Goal: Task Accomplishment & Management: Manage account settings

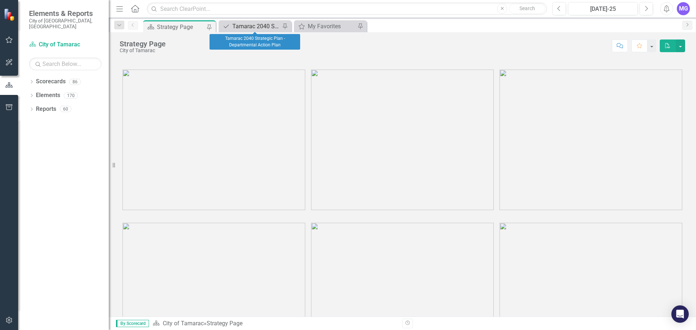
click at [256, 25] on div "Tamarac 2040 Strategic Plan - Departmental Action Plan" at bounding box center [256, 26] width 48 height 9
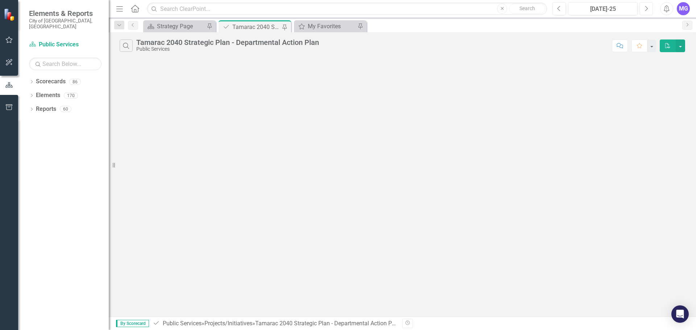
click at [646, 7] on icon "Next" at bounding box center [646, 8] width 4 height 7
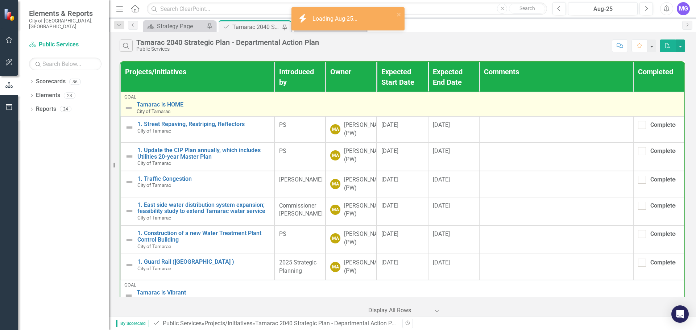
click at [126, 109] on img at bounding box center [128, 108] width 9 height 9
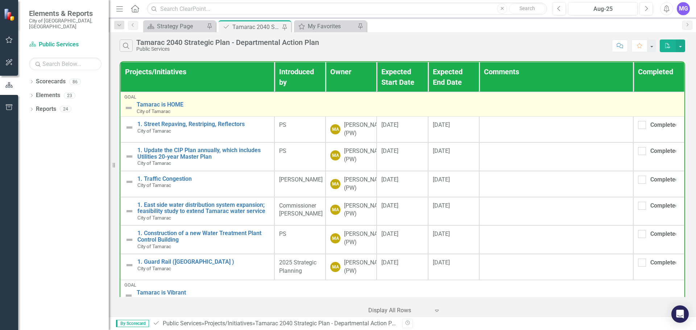
click at [127, 109] on img at bounding box center [128, 108] width 9 height 9
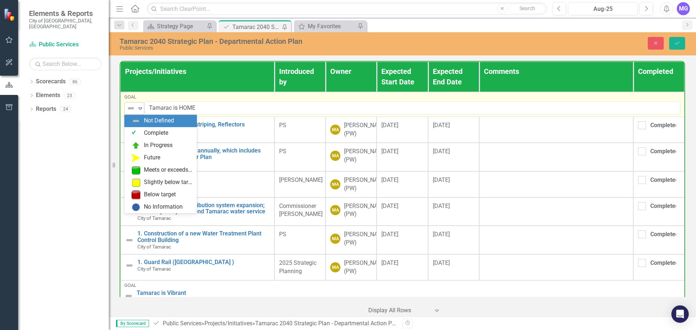
click at [142, 107] on icon "Expand" at bounding box center [140, 108] width 7 height 6
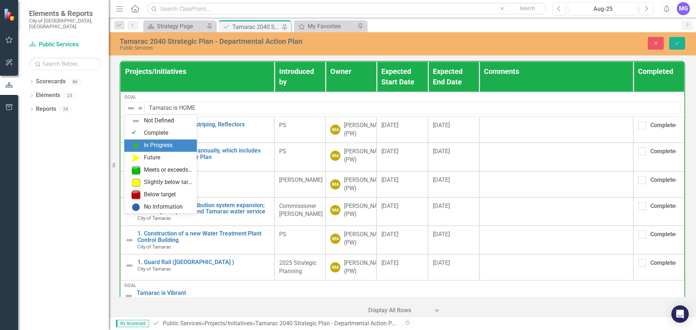
click at [142, 144] on div "In Progress" at bounding box center [162, 145] width 61 height 9
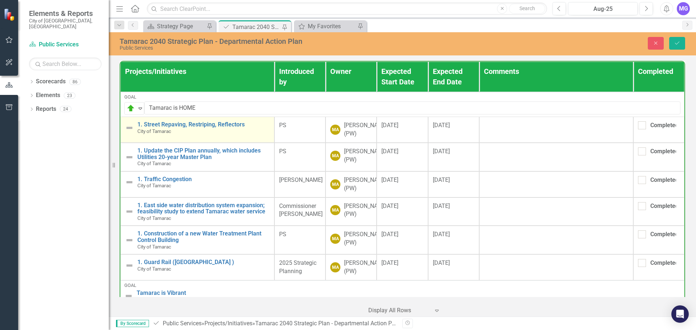
click at [128, 128] on img at bounding box center [129, 128] width 9 height 9
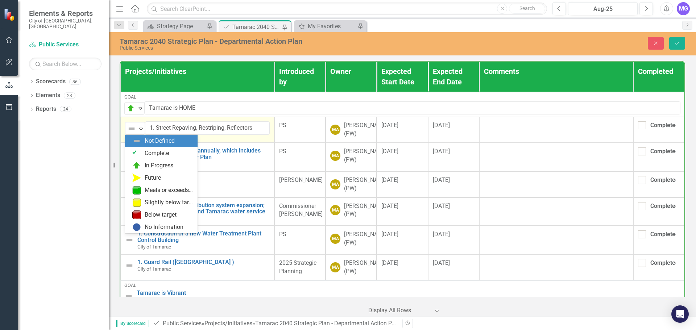
click at [128, 128] on img at bounding box center [131, 128] width 9 height 9
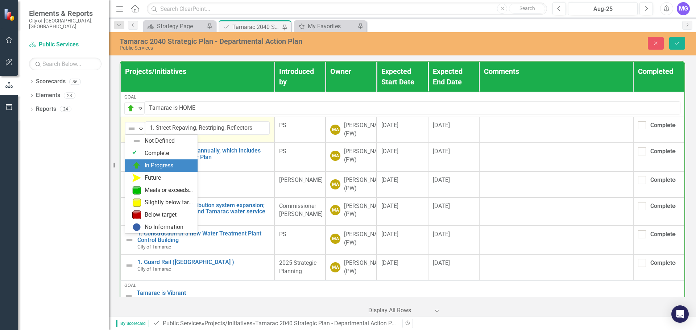
click at [150, 166] on div "In Progress" at bounding box center [159, 166] width 29 height 8
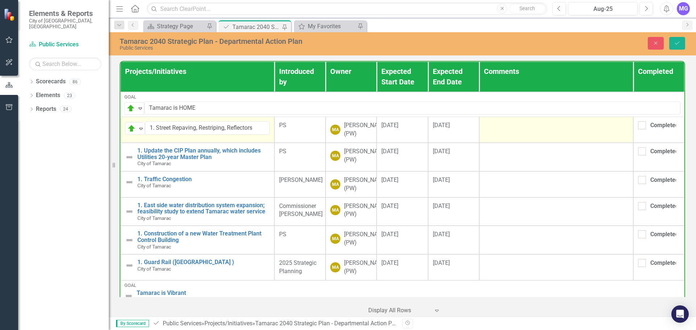
click at [521, 139] on td at bounding box center [556, 130] width 154 height 26
click at [504, 140] on td at bounding box center [556, 130] width 154 height 26
click at [504, 139] on td at bounding box center [556, 130] width 154 height 26
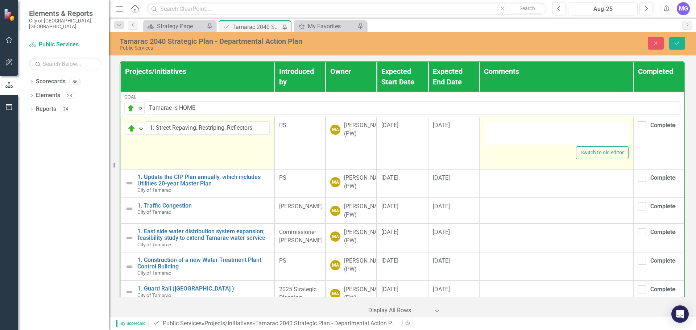
click at [504, 142] on div at bounding box center [556, 132] width 145 height 23
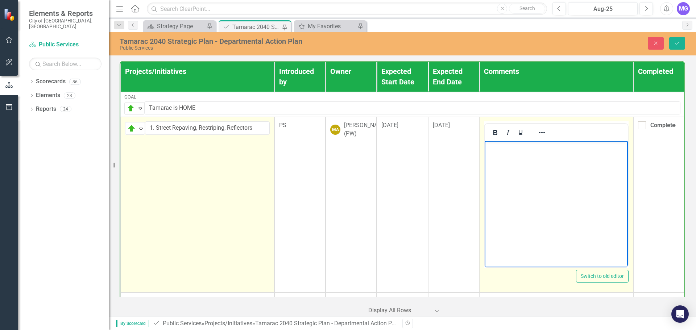
click at [506, 149] on p "Rich Text Area. Press ALT-0 for help." at bounding box center [556, 147] width 140 height 9
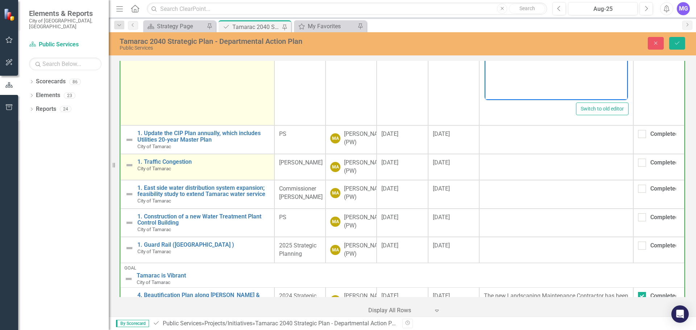
scroll to position [181, 0]
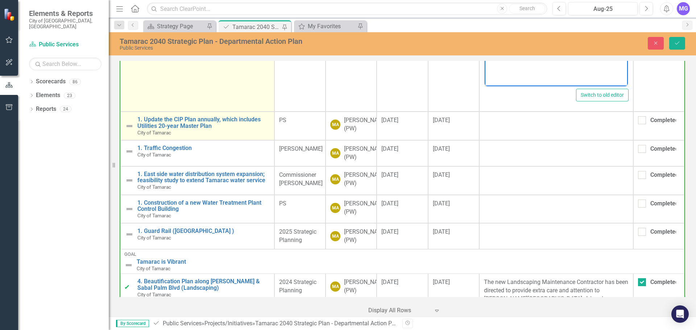
click at [128, 124] on img at bounding box center [129, 126] width 9 height 9
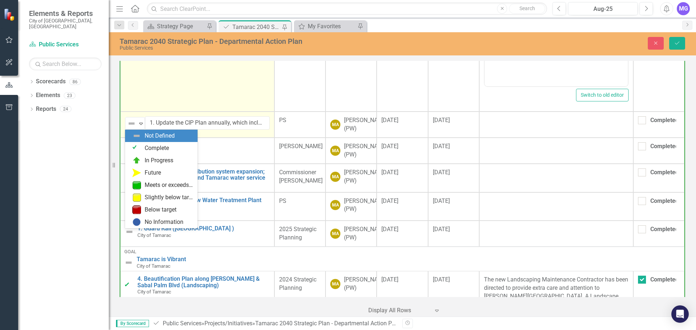
click at [128, 124] on img at bounding box center [131, 123] width 9 height 9
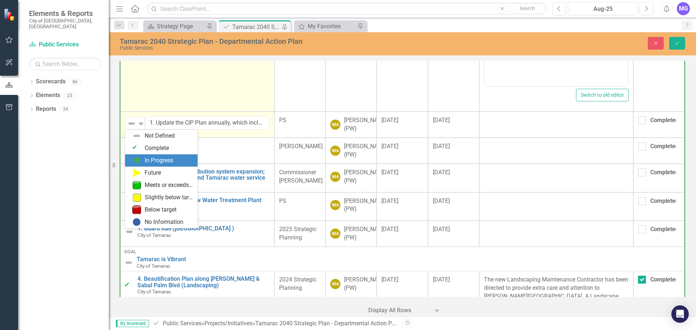
click at [143, 161] on div "In Progress" at bounding box center [162, 160] width 61 height 9
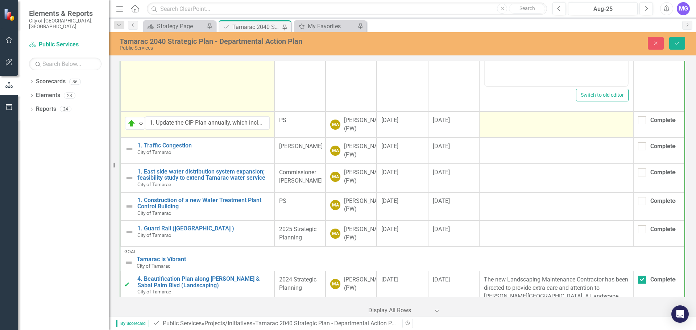
click at [501, 129] on td at bounding box center [556, 125] width 154 height 26
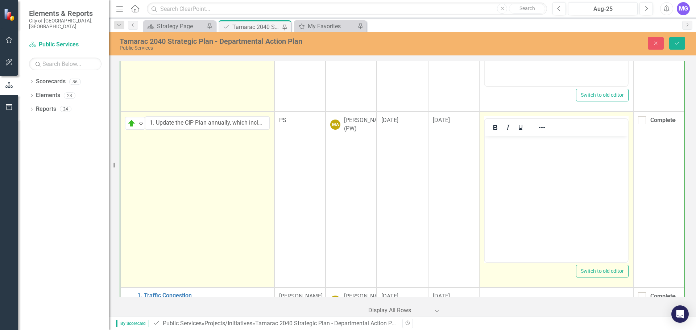
scroll to position [0, 0]
click at [526, 175] on body "Rich Text Area. Press ALT-0 for help." at bounding box center [555, 190] width 143 height 109
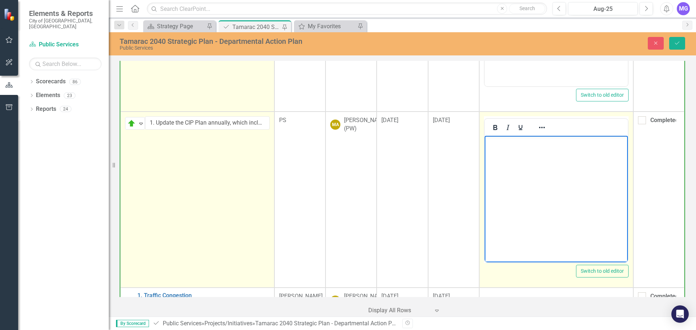
click at [539, 163] on body "Rich Text Area. Press ALT-0 for help." at bounding box center [555, 190] width 143 height 109
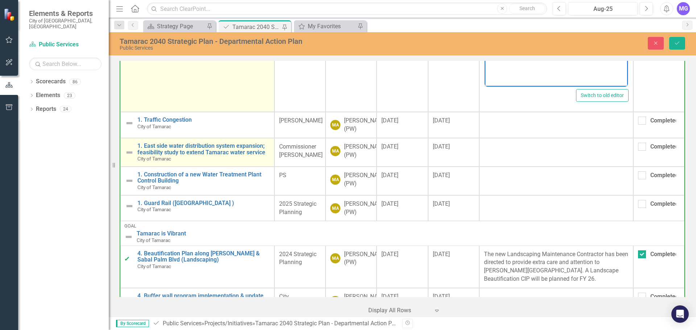
scroll to position [363, 0]
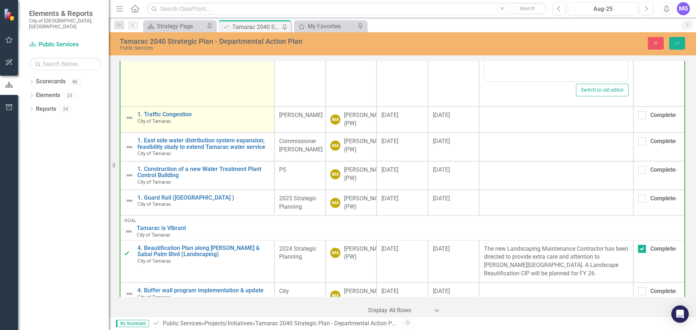
click at [130, 118] on img at bounding box center [129, 117] width 9 height 9
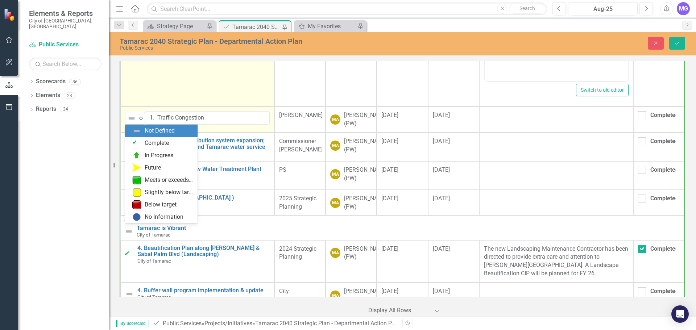
click at [130, 118] on img at bounding box center [131, 118] width 9 height 9
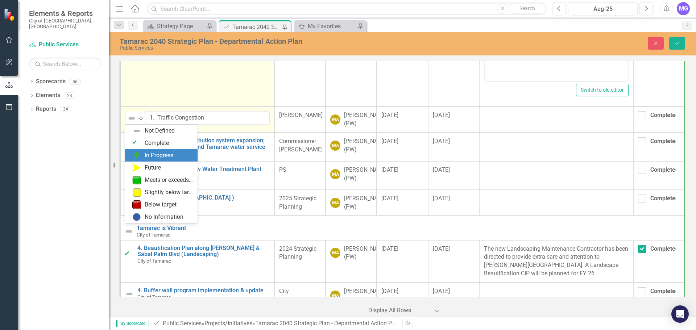
click at [140, 156] on img at bounding box center [136, 155] width 9 height 9
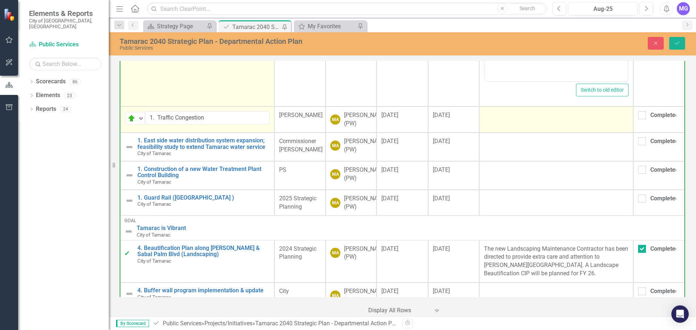
click at [569, 113] on div at bounding box center [556, 115] width 145 height 9
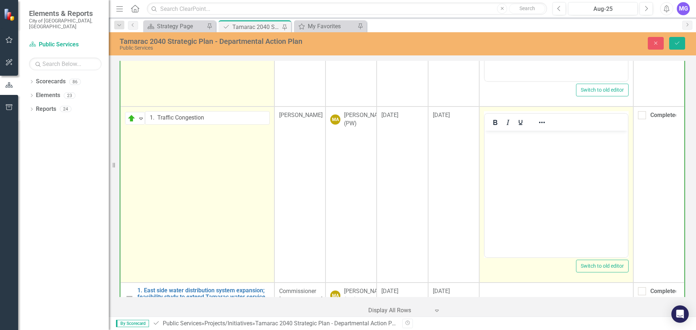
scroll to position [0, 0]
click at [537, 158] on body "Rich Text Area. Press ALT-0 for help." at bounding box center [555, 185] width 143 height 109
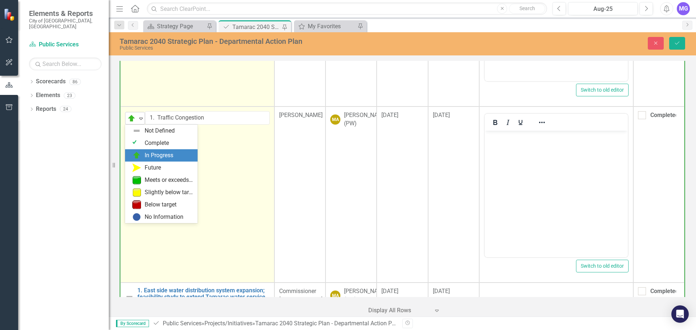
click at [141, 117] on icon "Expand" at bounding box center [140, 119] width 7 height 6
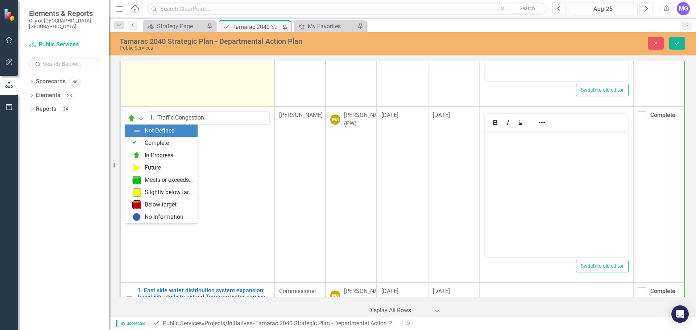
click at [142, 129] on div "Not Defined" at bounding box center [162, 131] width 61 height 9
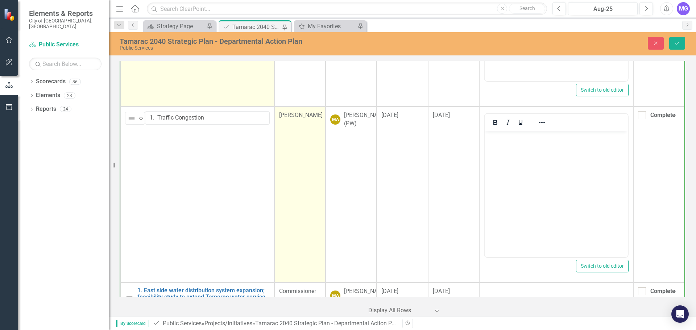
scroll to position [399, 0]
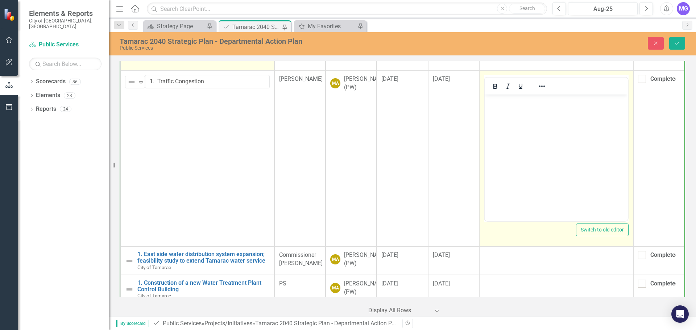
click at [525, 165] on body "Rich Text Area. Press ALT-0 for help." at bounding box center [555, 149] width 143 height 109
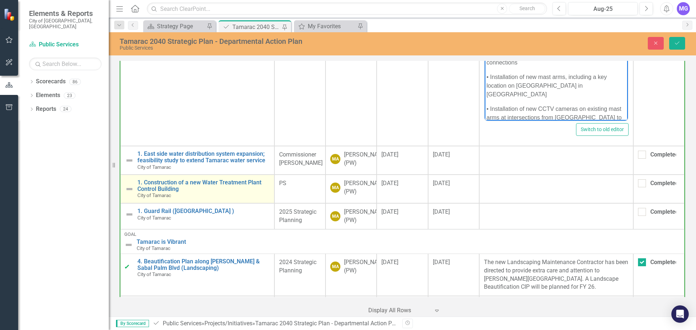
scroll to position [508, 0]
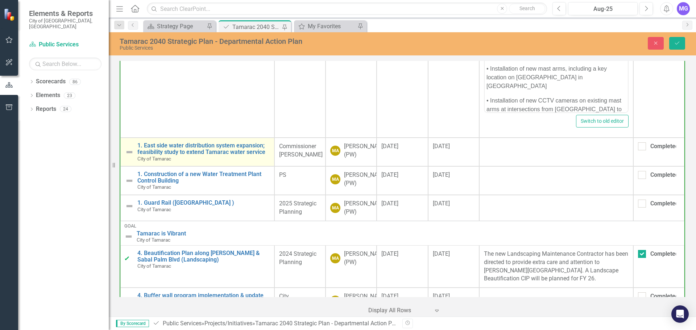
click at [130, 152] on img at bounding box center [129, 152] width 9 height 9
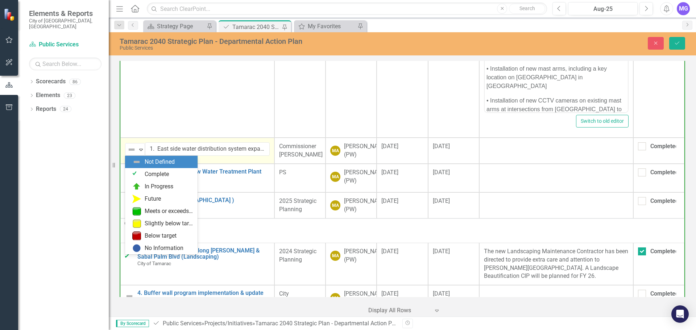
click at [130, 152] on img at bounding box center [131, 149] width 9 height 9
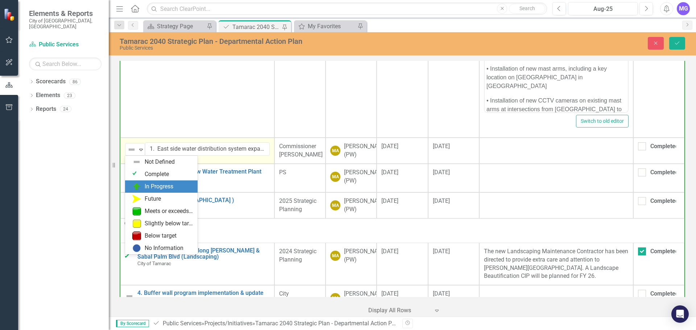
click at [147, 184] on div "In Progress" at bounding box center [159, 187] width 29 height 8
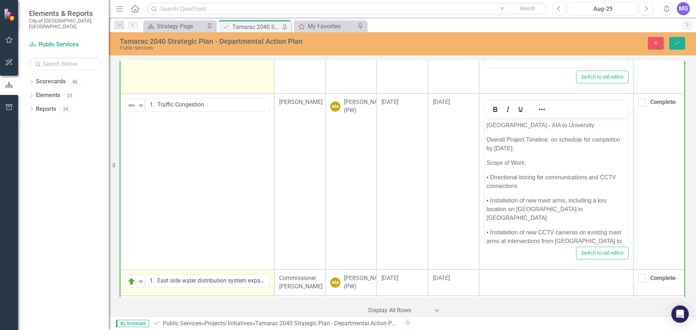
scroll to position [363, 0]
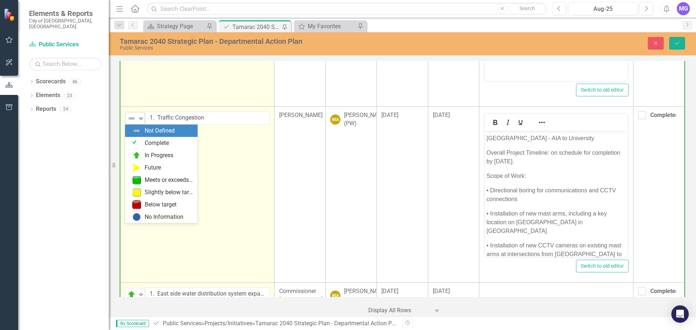
click at [140, 117] on icon "Expand" at bounding box center [140, 119] width 7 height 6
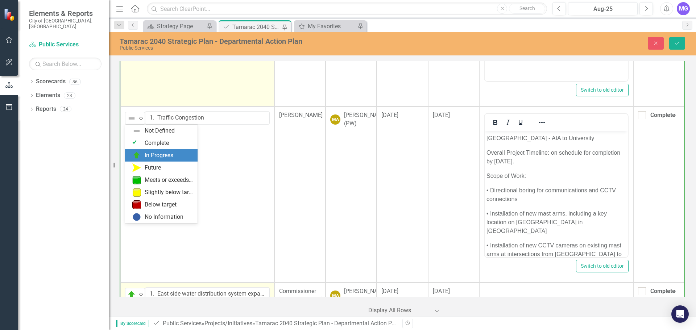
click at [141, 153] on div "In Progress" at bounding box center [162, 155] width 61 height 9
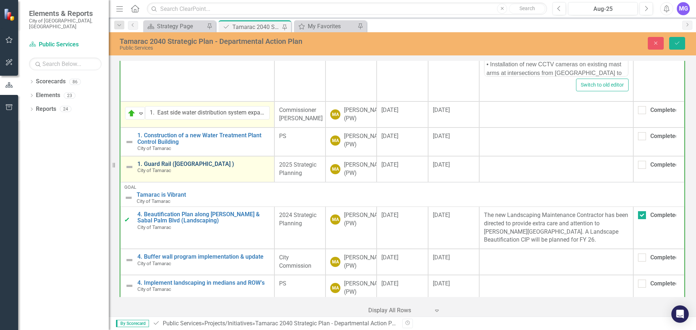
scroll to position [580, 0]
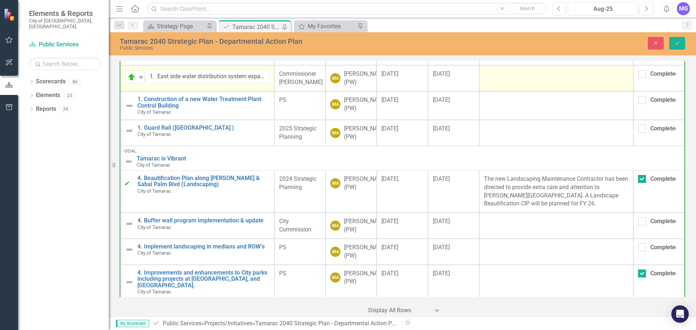
click at [515, 88] on td at bounding box center [556, 78] width 154 height 26
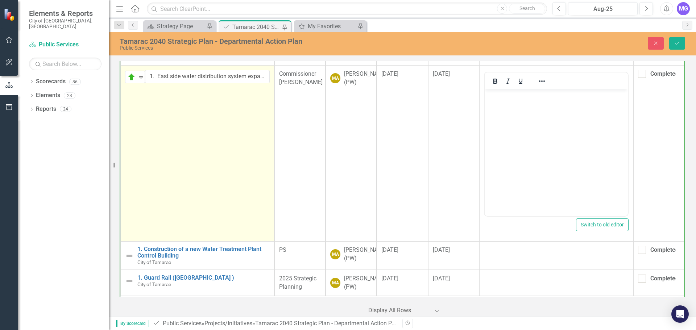
scroll to position [0, 0]
click at [517, 128] on body "Rich Text Area. Press ALT-0 for help." at bounding box center [555, 144] width 143 height 109
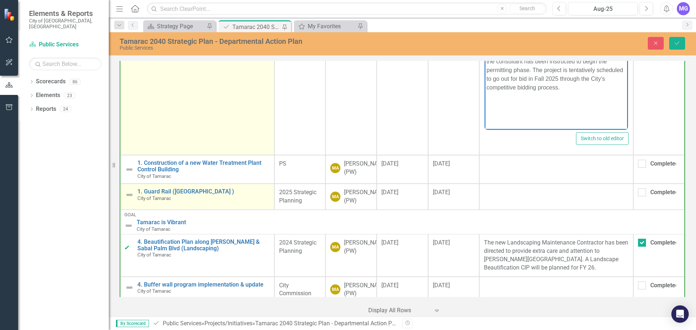
scroll to position [689, 0]
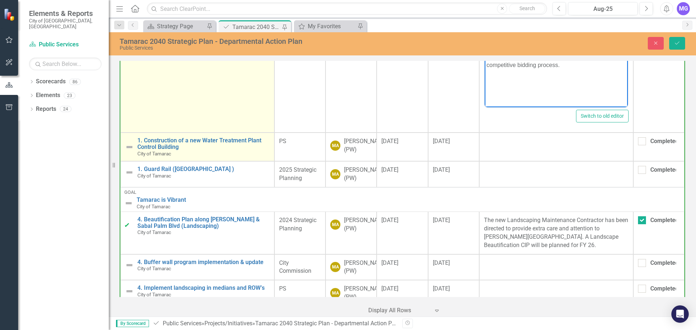
click at [129, 148] on img at bounding box center [129, 147] width 9 height 9
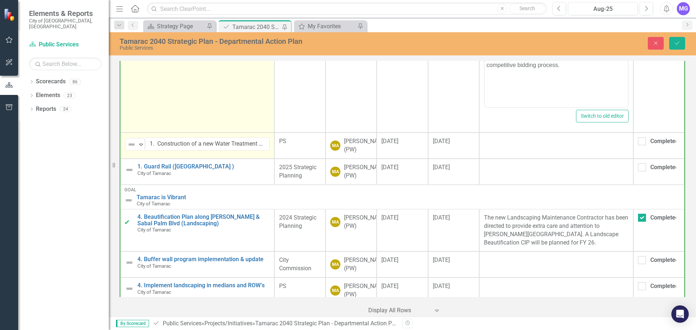
click at [129, 148] on img at bounding box center [131, 144] width 9 height 9
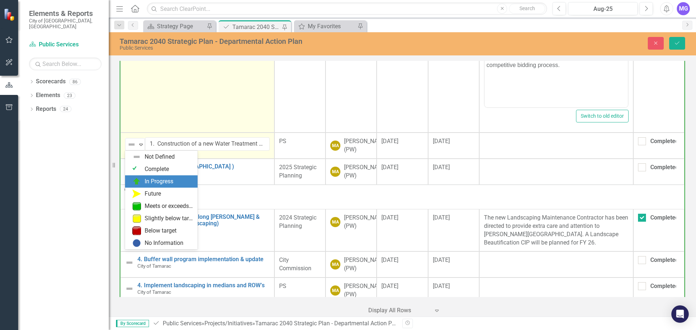
click at [144, 180] on div "In Progress" at bounding box center [162, 181] width 61 height 9
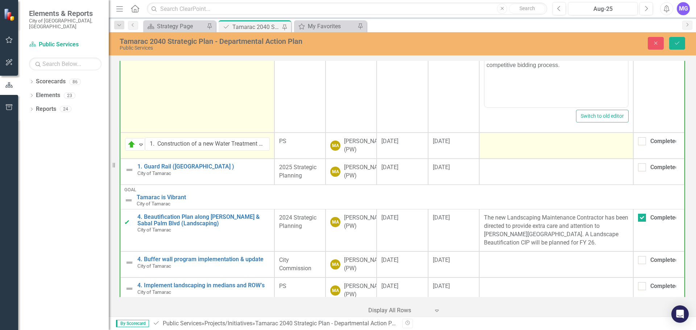
click at [508, 153] on td at bounding box center [556, 146] width 154 height 26
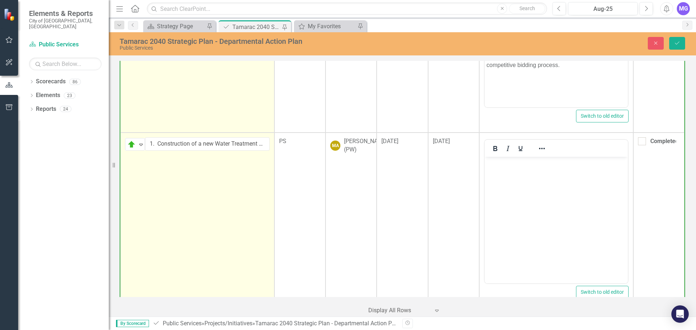
scroll to position [0, 0]
click at [516, 188] on body "Rich Text Area. Press ALT-0 for help." at bounding box center [555, 211] width 143 height 109
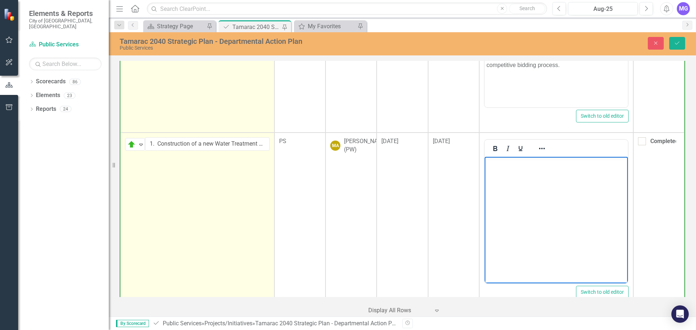
click at [536, 194] on body "Rich Text Area. Press ALT-0 for help." at bounding box center [555, 211] width 143 height 109
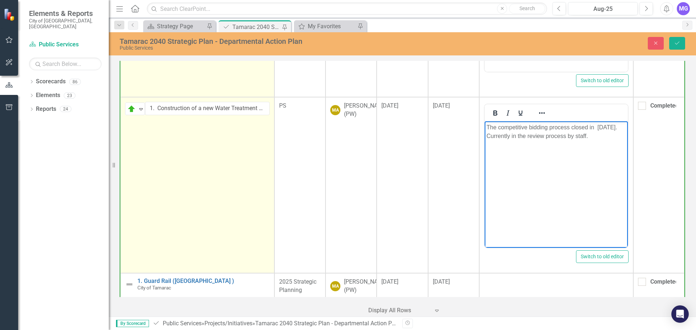
scroll to position [834, 0]
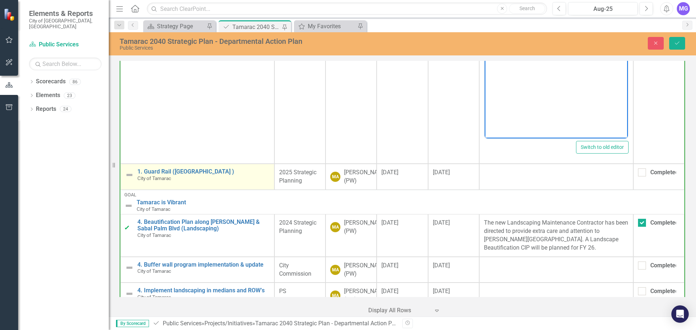
click at [129, 176] on img at bounding box center [129, 175] width 9 height 9
click at [129, 175] on img at bounding box center [129, 175] width 9 height 9
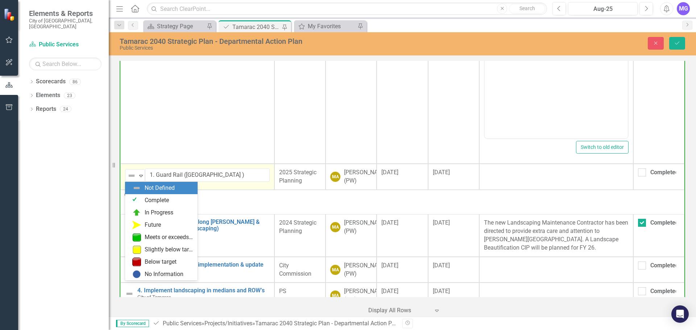
click at [129, 175] on img at bounding box center [131, 175] width 9 height 9
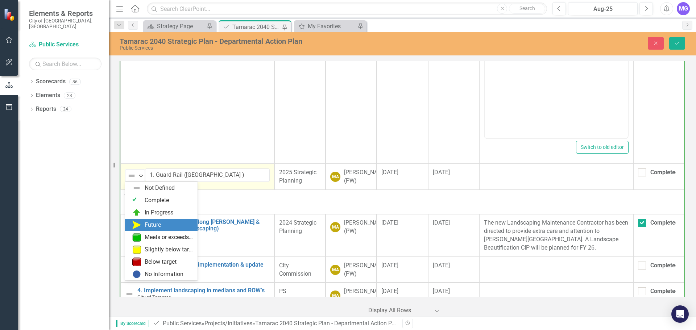
click at [152, 225] on div "Future" at bounding box center [153, 225] width 16 height 8
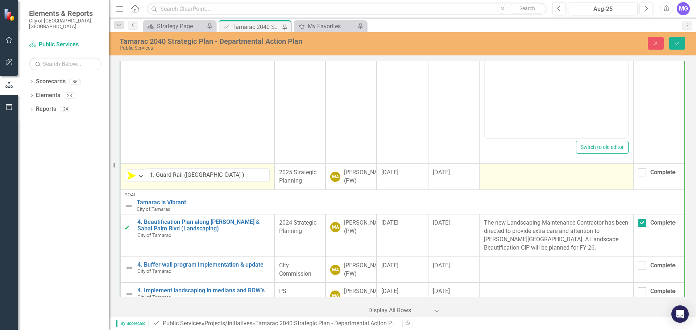
click at [552, 177] on div at bounding box center [556, 173] width 145 height 9
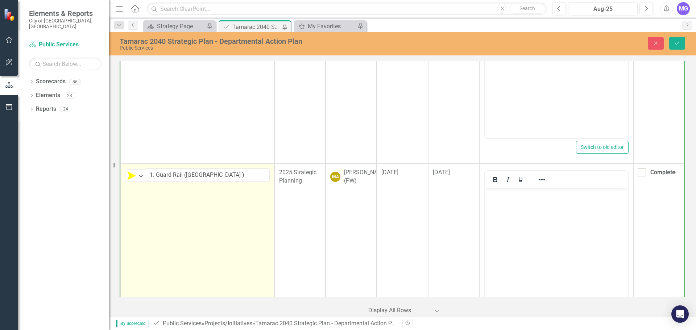
scroll to position [0, 0]
click at [535, 213] on body "Rich Text Area. Press ALT-0 for help." at bounding box center [555, 242] width 143 height 109
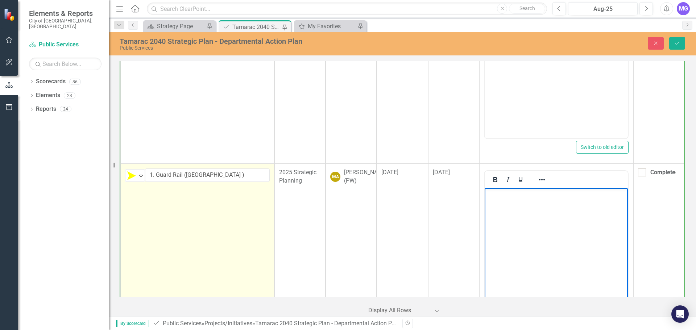
click at [536, 215] on body "Rich Text Area. Press ALT-0 for help." at bounding box center [555, 242] width 143 height 109
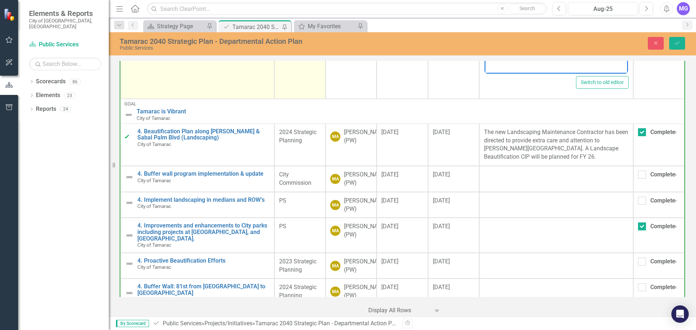
scroll to position [1088, 0]
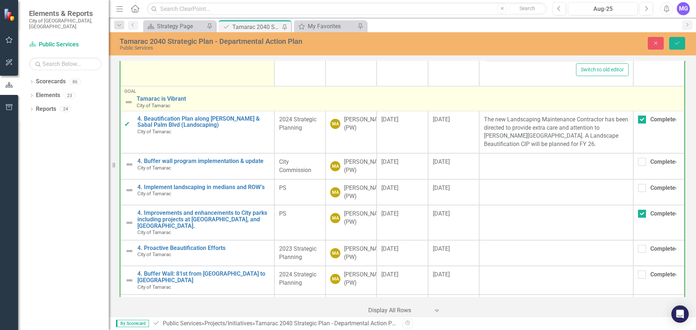
click at [128, 102] on img at bounding box center [128, 102] width 9 height 9
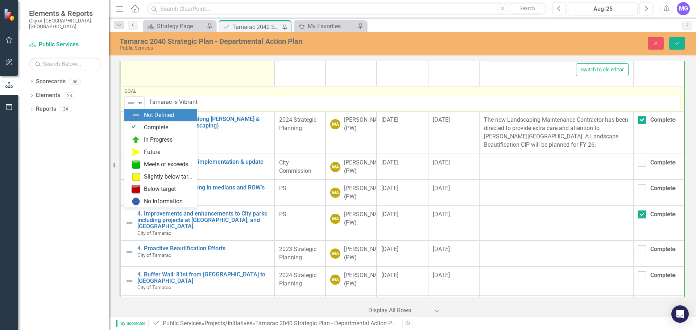
click at [128, 102] on img at bounding box center [131, 103] width 9 height 9
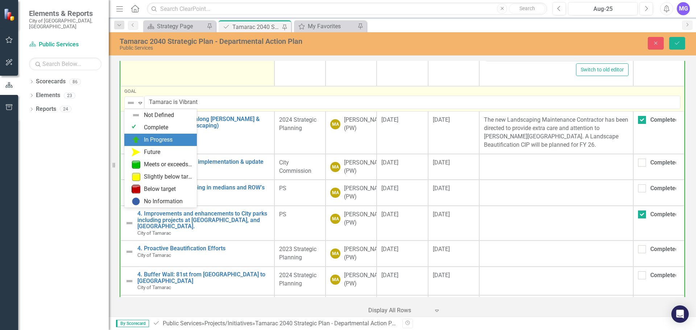
click at [153, 138] on div "In Progress" at bounding box center [158, 140] width 29 height 8
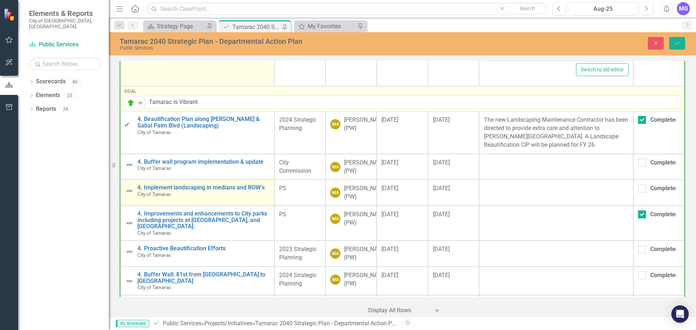
scroll to position [1124, 0]
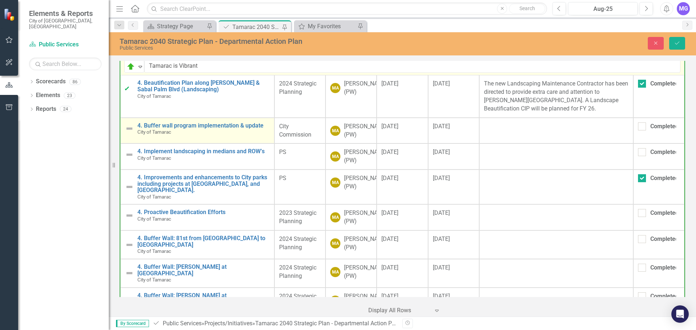
click at [134, 130] on div "4. Buffer wall program implementation & update City of Tamarac" at bounding box center [197, 129] width 145 height 13
click at [133, 130] on img at bounding box center [129, 128] width 9 height 9
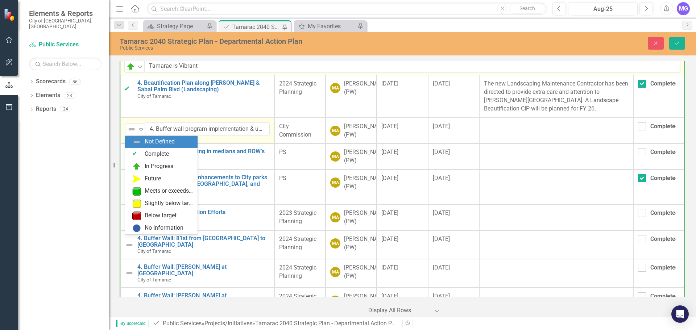
click at [133, 130] on img at bounding box center [131, 129] width 9 height 9
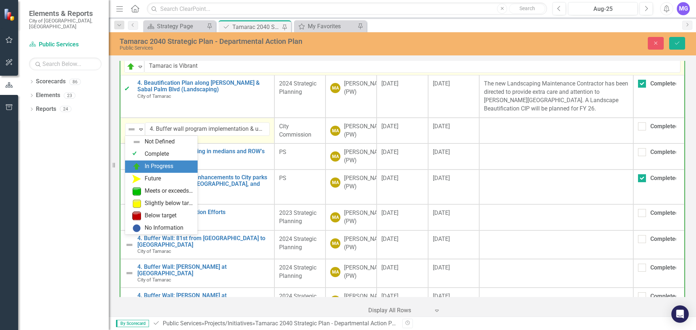
click at [150, 166] on div "In Progress" at bounding box center [159, 166] width 29 height 8
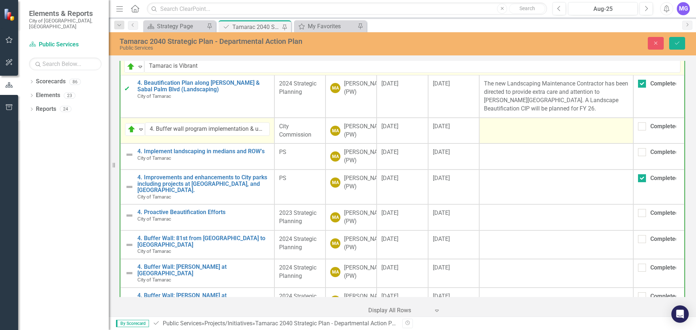
click at [531, 133] on td at bounding box center [556, 131] width 154 height 26
click at [531, 134] on td at bounding box center [556, 131] width 154 height 26
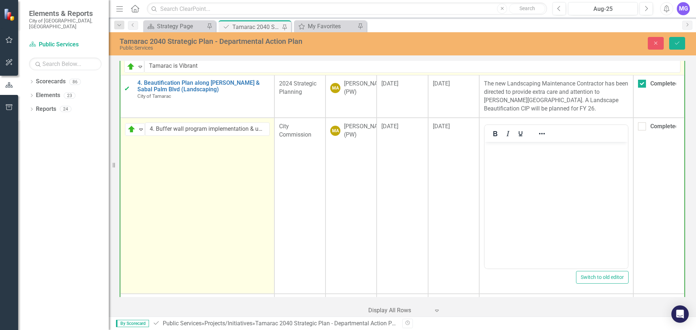
scroll to position [0, 0]
click at [508, 180] on body "Rich Text Area. Press ALT-0 for help." at bounding box center [555, 196] width 143 height 109
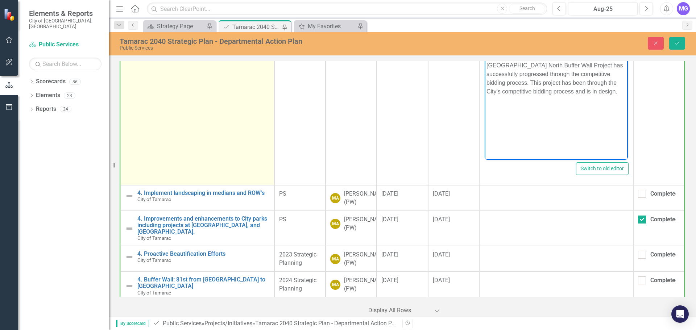
scroll to position [1269, 0]
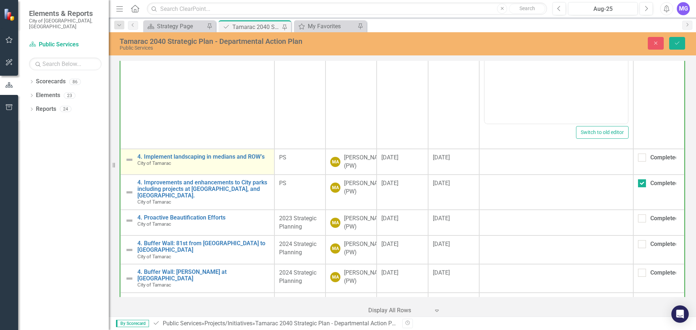
click at [129, 162] on img at bounding box center [129, 160] width 9 height 9
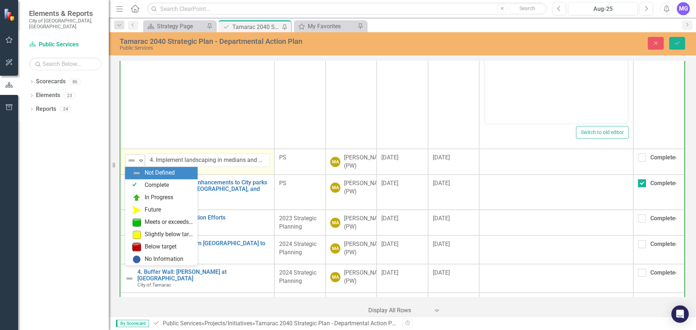
click at [141, 160] on icon "Expand" at bounding box center [140, 161] width 7 height 6
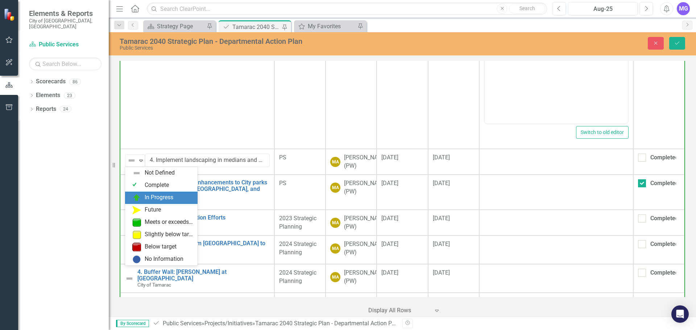
click at [144, 195] on div "In Progress" at bounding box center [162, 198] width 61 height 9
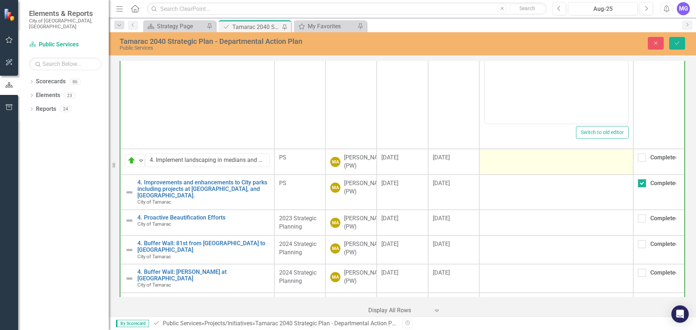
click at [502, 172] on td at bounding box center [556, 162] width 154 height 26
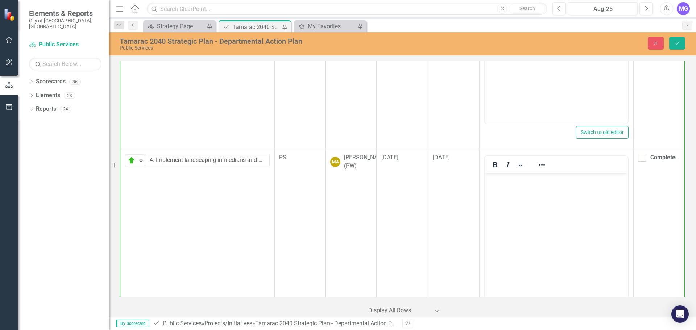
scroll to position [0, 0]
click at [506, 197] on body "Rich Text Area. Press ALT-0 for help." at bounding box center [555, 227] width 143 height 109
click at [539, 204] on body "Rich Text Area. Press ALT-0 for help." at bounding box center [555, 227] width 143 height 109
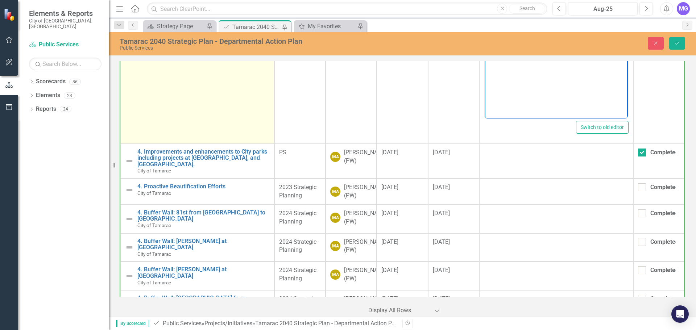
scroll to position [1486, 0]
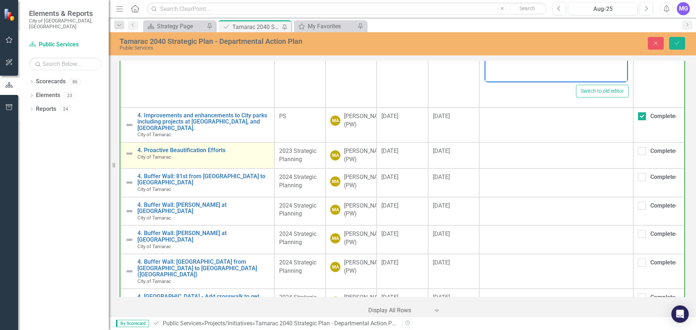
click at [130, 155] on img at bounding box center [129, 153] width 9 height 9
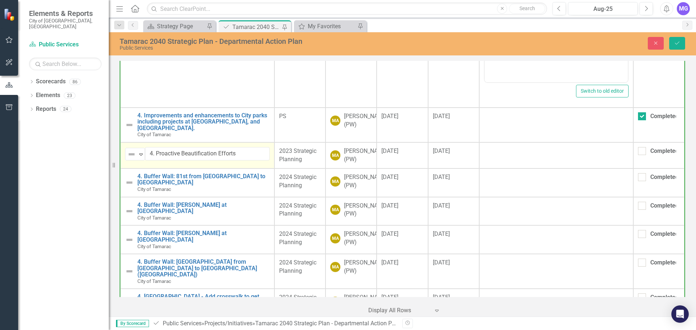
click at [130, 155] on img at bounding box center [131, 154] width 9 height 9
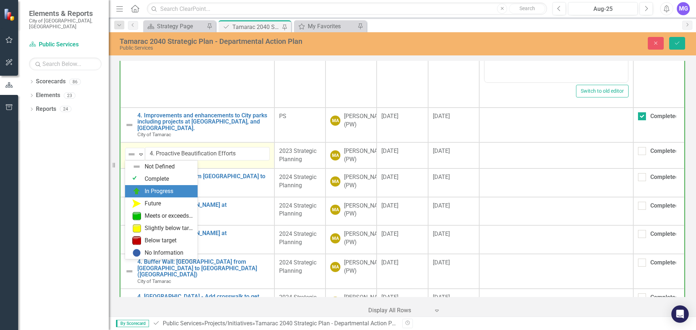
click at [160, 192] on div "In Progress" at bounding box center [159, 191] width 29 height 8
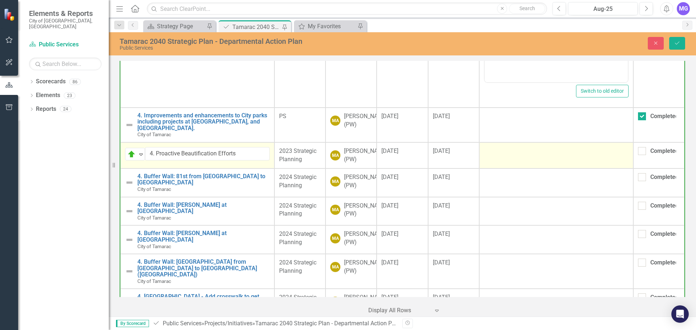
click at [520, 165] on td at bounding box center [556, 155] width 154 height 26
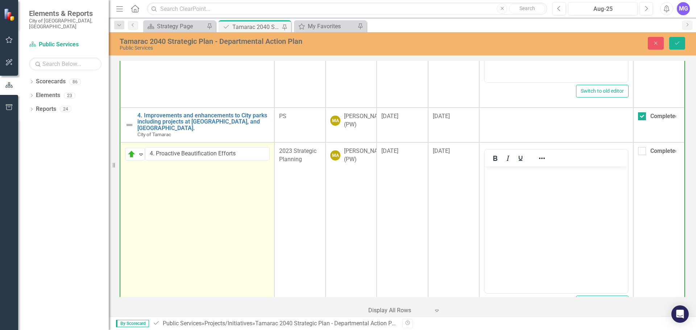
scroll to position [0, 0]
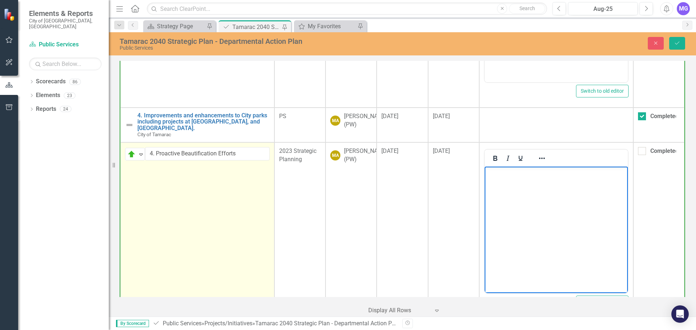
click at [525, 200] on body "Rich Text Area. Press ALT-0 for help." at bounding box center [555, 221] width 143 height 109
click at [537, 198] on body "Rich Text Area. Press ALT-0 for help." at bounding box center [555, 221] width 143 height 109
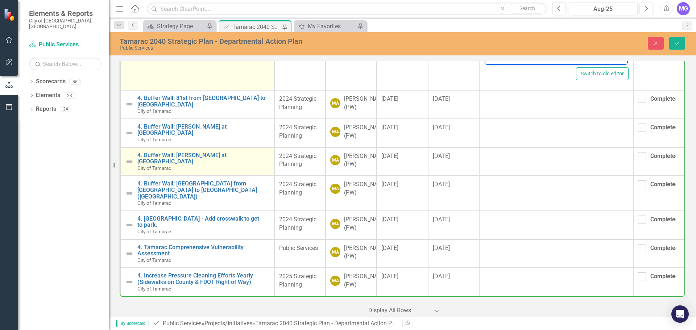
scroll to position [1740, 0]
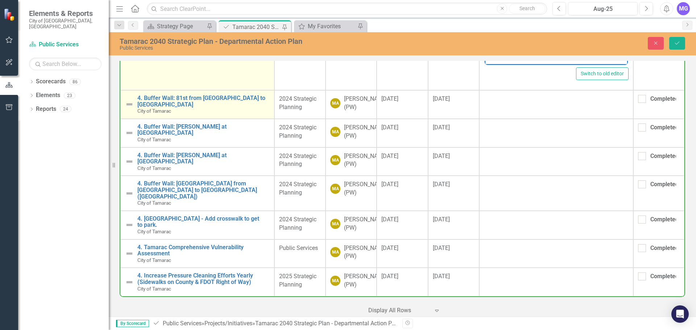
click at [129, 100] on img at bounding box center [129, 104] width 9 height 9
click at [130, 100] on img at bounding box center [129, 104] width 9 height 9
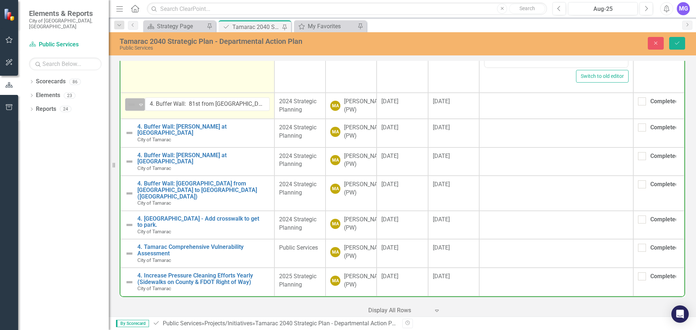
click at [140, 104] on icon at bounding box center [141, 105] width 4 height 2
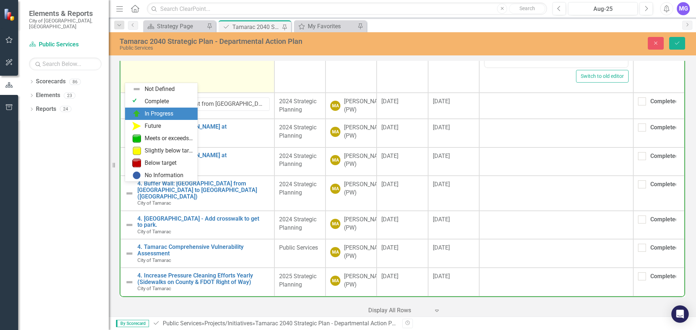
click at [144, 114] on div "In Progress" at bounding box center [162, 113] width 61 height 9
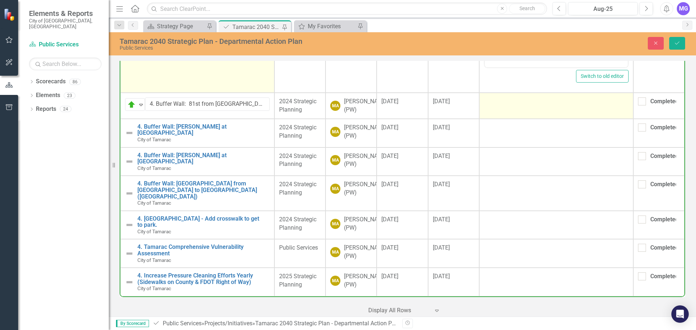
click at [487, 93] on td at bounding box center [556, 106] width 154 height 26
click at [521, 98] on div at bounding box center [556, 102] width 145 height 9
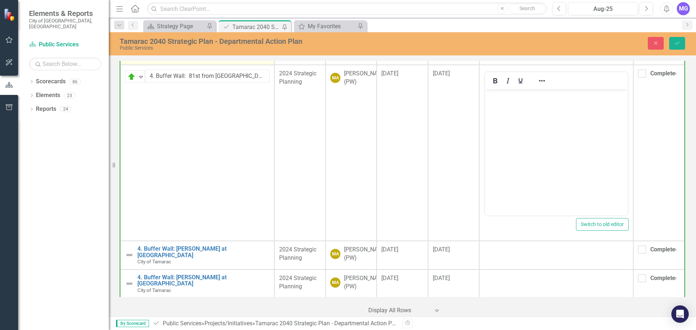
scroll to position [0, 0]
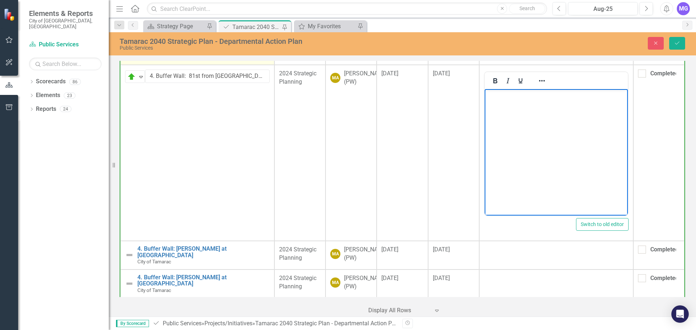
click at [525, 122] on body "Rich Text Area. Press ALT-0 for help." at bounding box center [555, 143] width 143 height 109
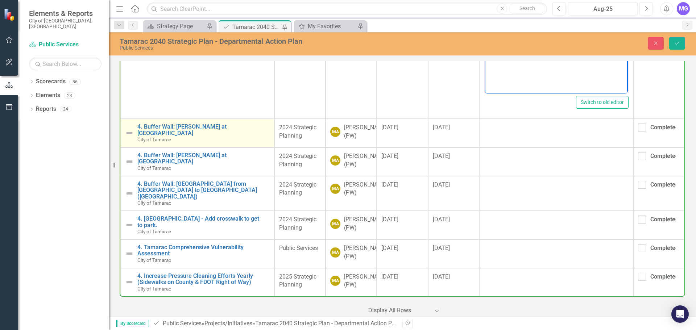
scroll to position [1885, 0]
click at [129, 129] on img at bounding box center [129, 133] width 9 height 9
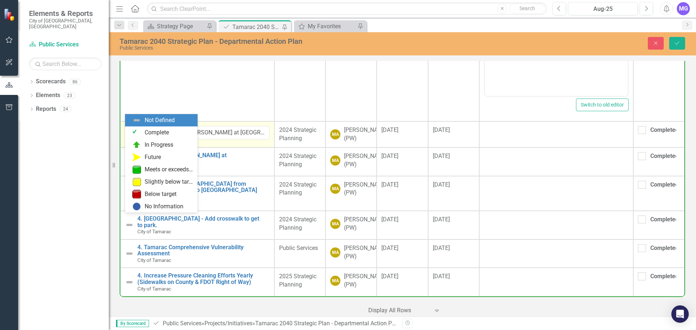
click at [129, 129] on img at bounding box center [131, 133] width 9 height 9
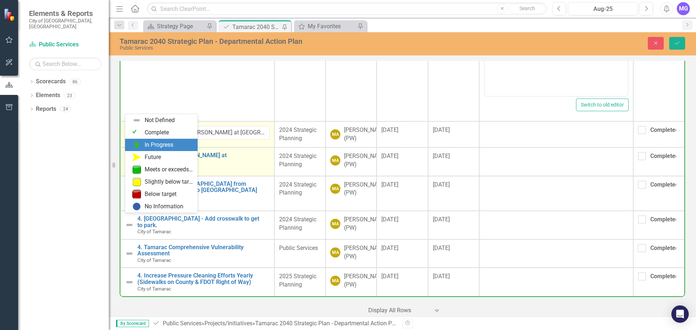
drag, startPoint x: 140, startPoint y: 140, endPoint x: 144, endPoint y: 153, distance: 13.4
click at [140, 140] on div "In Progress" at bounding box center [161, 145] width 73 height 12
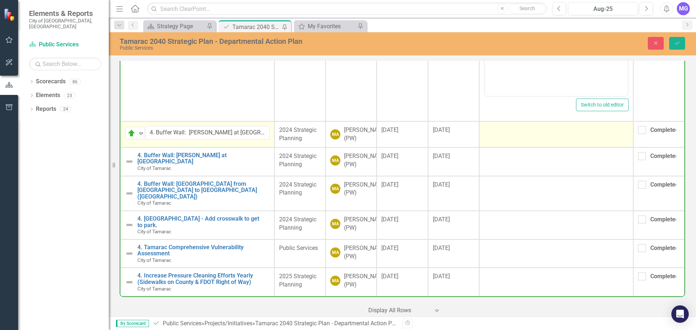
click at [499, 121] on td at bounding box center [556, 134] width 154 height 26
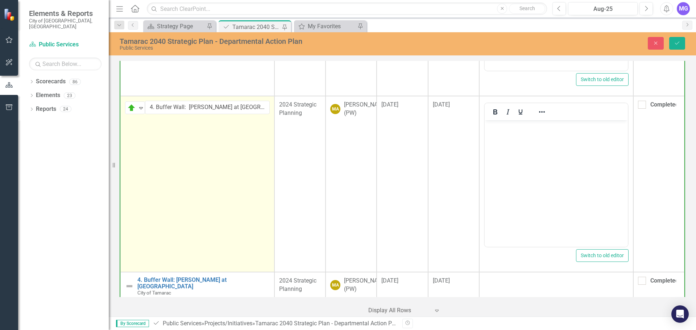
scroll to position [0, 0]
click at [509, 149] on body "Rich Text Area. Press ALT-0 for help." at bounding box center [555, 174] width 143 height 109
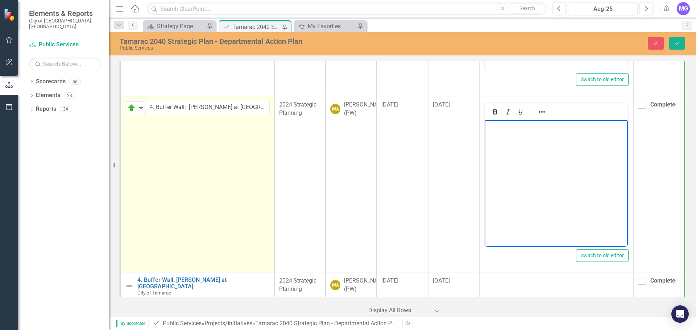
click at [535, 157] on body "Rich Text Area. Press ALT-0 for help." at bounding box center [555, 174] width 143 height 109
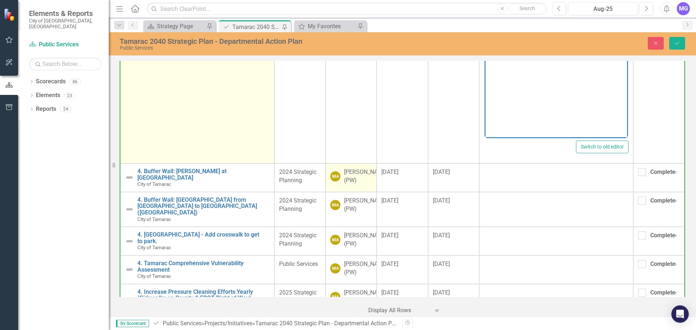
scroll to position [2037, 0]
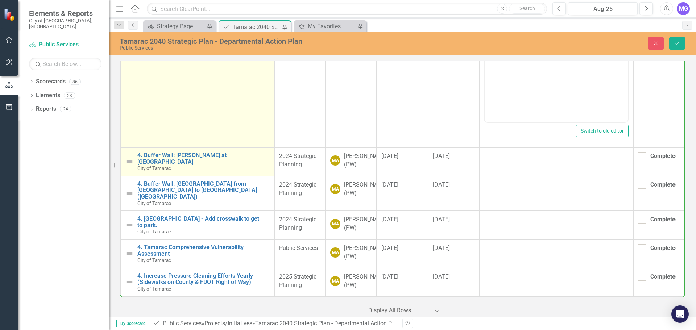
click at [128, 157] on img at bounding box center [129, 161] width 9 height 9
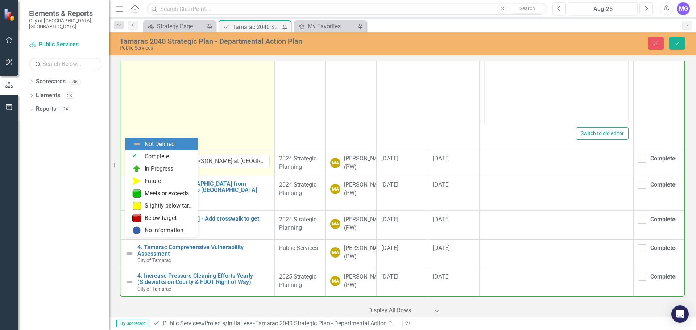
click at [128, 158] on img at bounding box center [131, 162] width 9 height 9
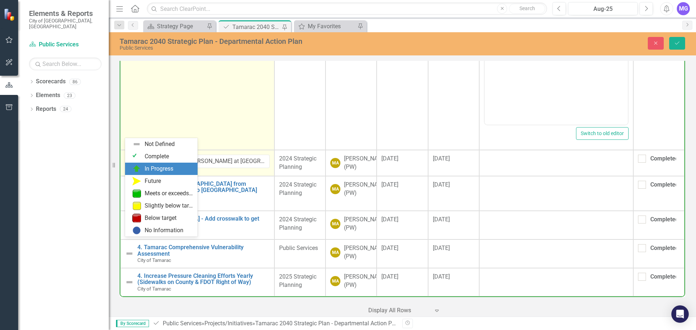
click at [141, 167] on img at bounding box center [136, 169] width 9 height 9
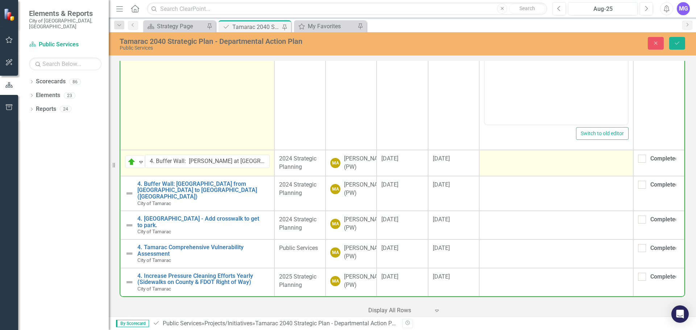
click at [505, 150] on td at bounding box center [556, 163] width 154 height 26
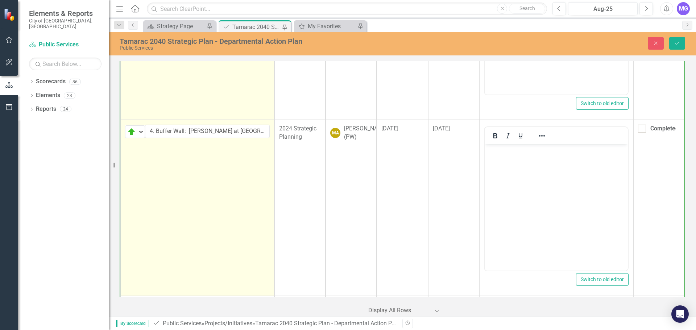
scroll to position [0, 0]
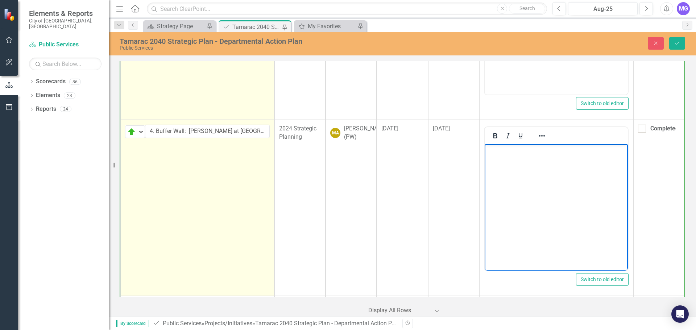
click at [510, 175] on body "Rich Text Area. Press ALT-0 for help." at bounding box center [555, 198] width 143 height 109
click at [540, 214] on body "Rich Text Area. Press ALT-0 for help." at bounding box center [555, 198] width 143 height 109
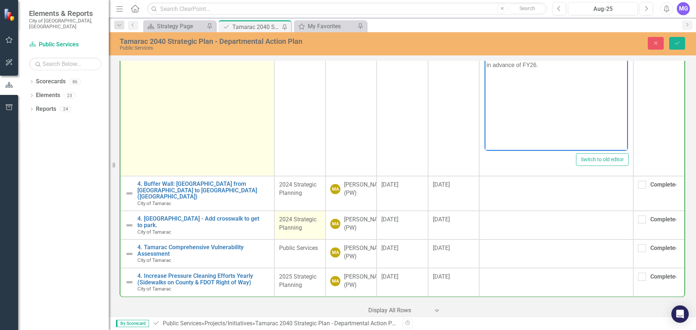
scroll to position [2179, 0]
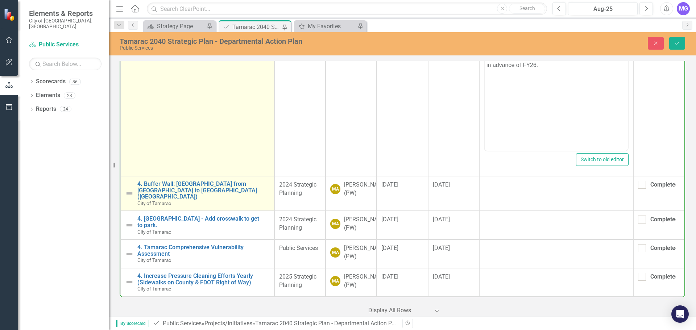
click at [127, 189] on img at bounding box center [129, 193] width 9 height 9
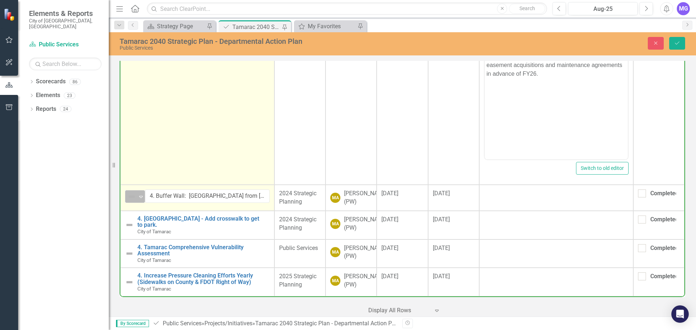
click at [145, 190] on div "Not Defined Expand" at bounding box center [135, 196] width 20 height 13
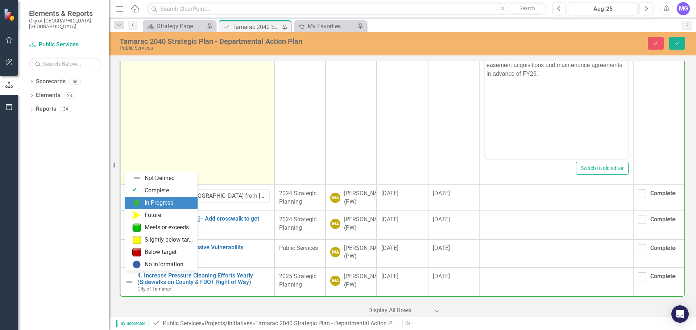
click at [160, 203] on div "In Progress" at bounding box center [159, 203] width 29 height 8
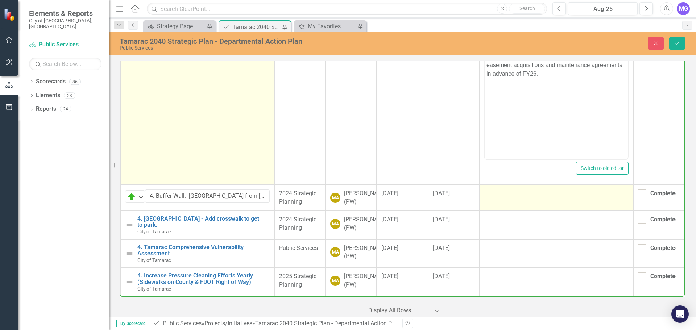
click at [520, 185] on td at bounding box center [556, 198] width 154 height 26
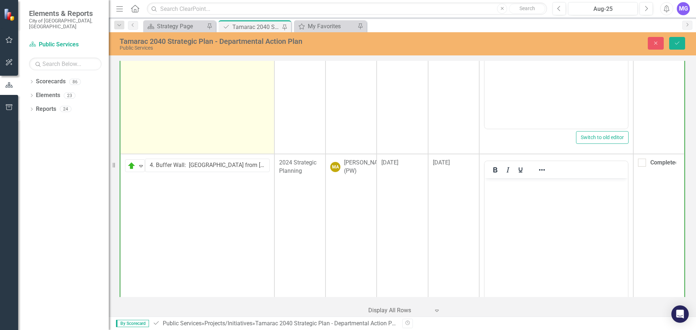
scroll to position [0, 0]
click at [523, 206] on body "Rich Text Area. Press ALT-0 for help." at bounding box center [555, 232] width 143 height 109
click at [520, 204] on body "Rich Text Area. Press ALT-0 for help." at bounding box center [555, 232] width 143 height 109
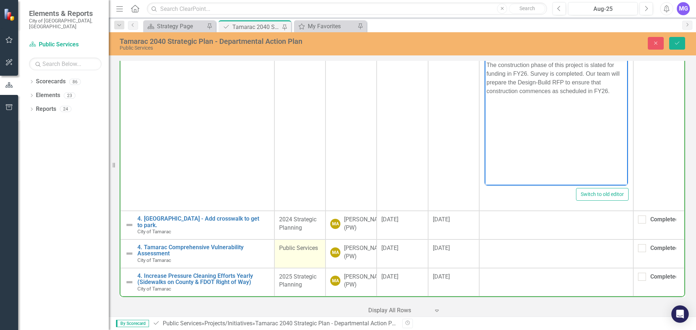
scroll to position [2321, 0]
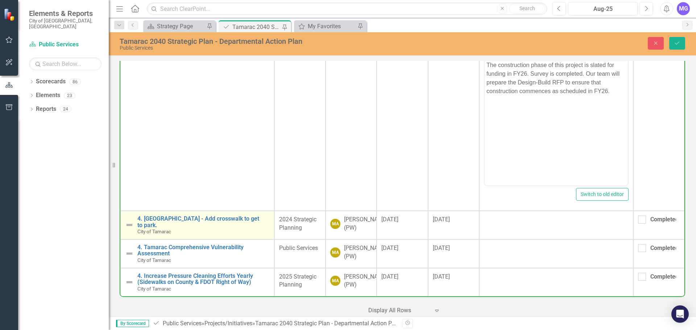
click at [128, 221] on img at bounding box center [129, 225] width 9 height 9
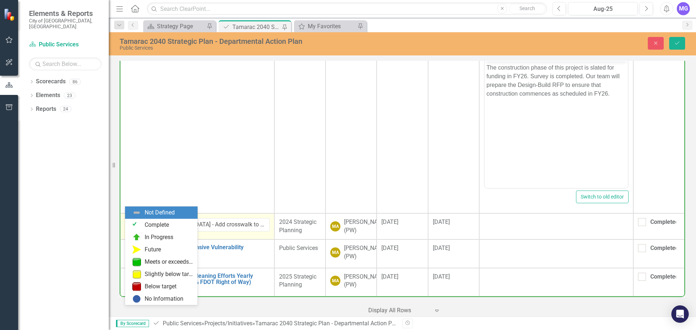
click at [128, 221] on img at bounding box center [131, 225] width 9 height 9
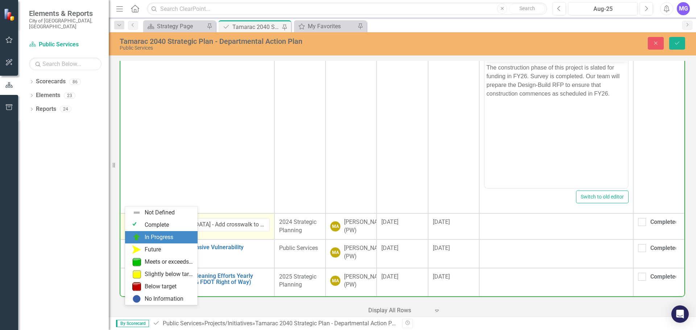
click at [154, 236] on div "In Progress" at bounding box center [159, 237] width 29 height 8
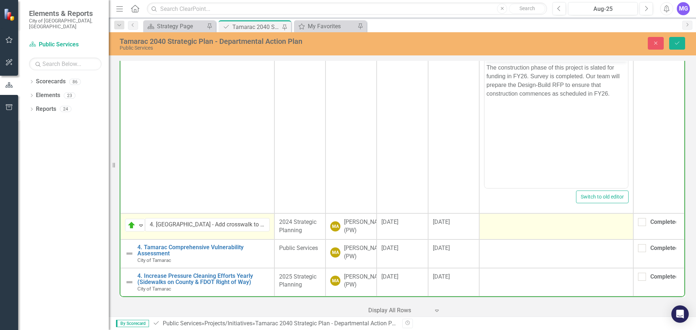
click at [500, 214] on td at bounding box center [556, 227] width 154 height 26
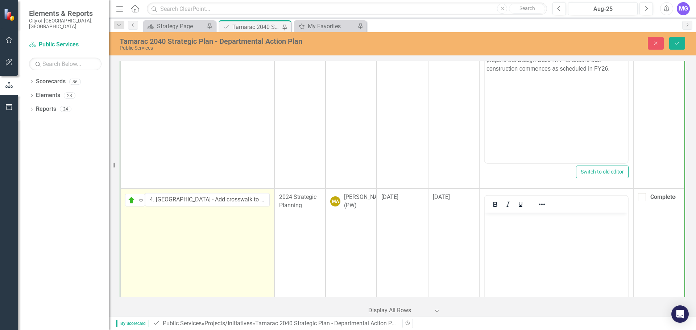
scroll to position [0, 0]
click at [511, 233] on body "Rich Text Area. Press ALT-0 for help." at bounding box center [555, 267] width 143 height 109
click at [532, 236] on body "Rich Text Area. Press ALT-0 for help." at bounding box center [555, 267] width 143 height 109
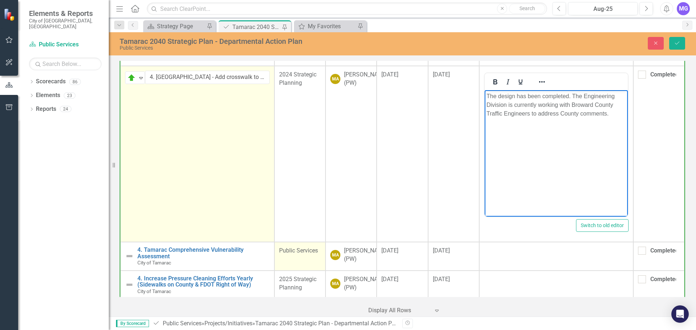
scroll to position [2463, 0]
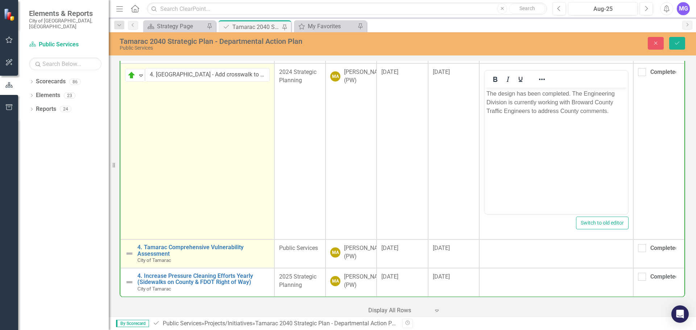
click at [130, 249] on img at bounding box center [129, 253] width 9 height 9
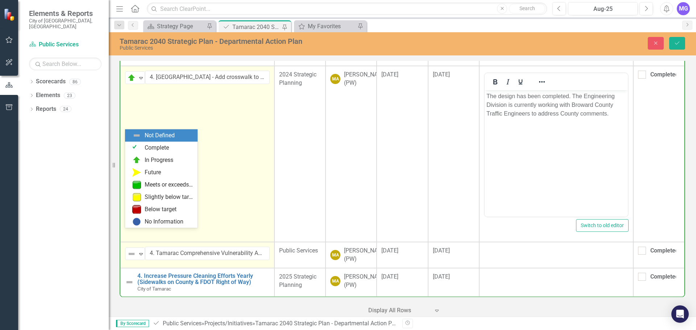
click at [130, 250] on img at bounding box center [131, 254] width 9 height 9
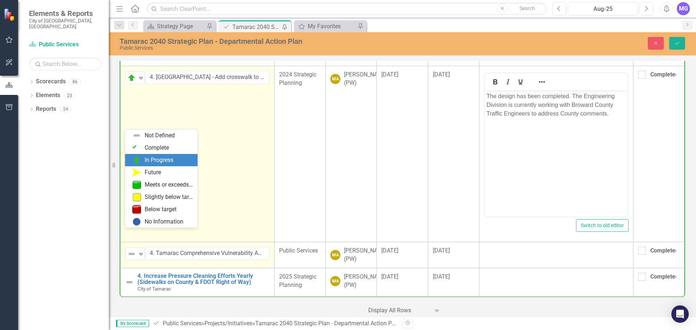
click at [143, 160] on div "In Progress" at bounding box center [162, 160] width 61 height 9
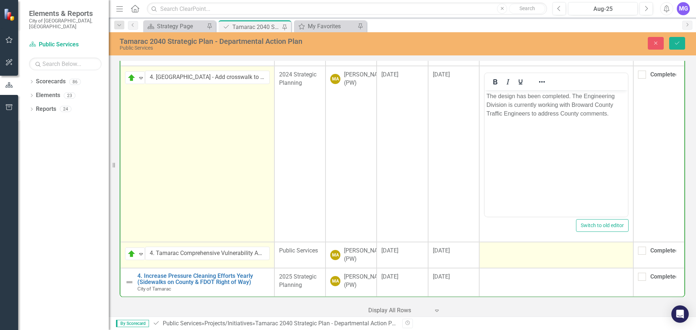
click at [571, 246] on td at bounding box center [556, 255] width 154 height 26
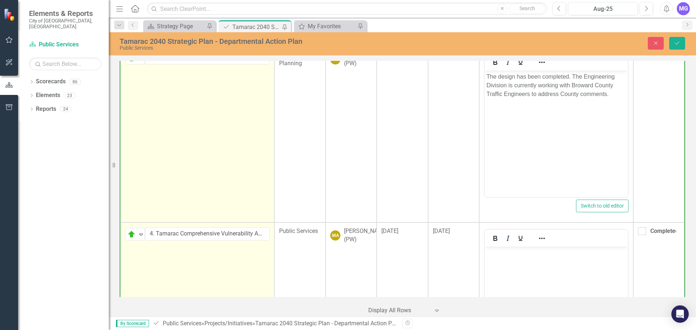
scroll to position [0, 0]
click at [530, 269] on body "Rich Text Area. Press ALT-0 for help." at bounding box center [555, 301] width 143 height 109
click at [528, 265] on body "Rich Text Area. Press ALT-0 for help." at bounding box center [555, 301] width 143 height 109
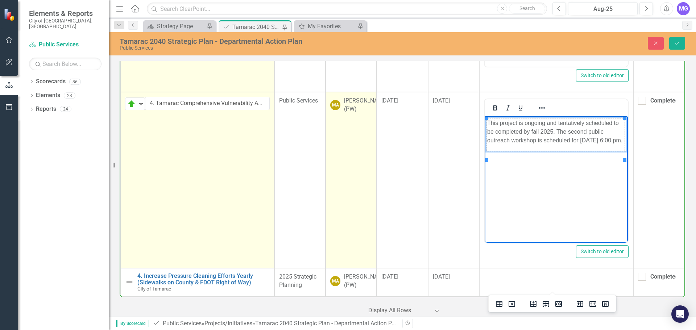
scroll to position [2605, 0]
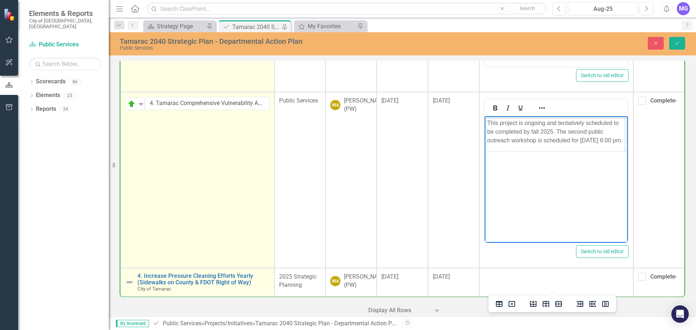
click at [127, 278] on img at bounding box center [129, 282] width 9 height 9
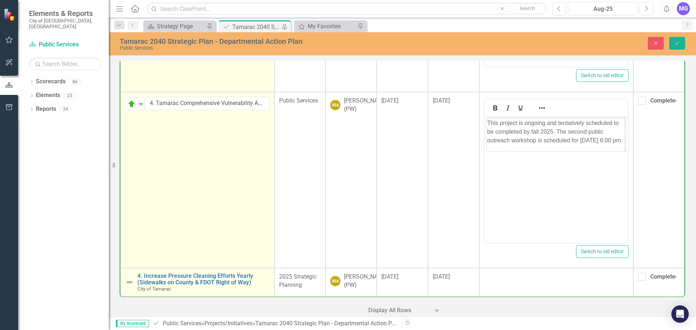
click at [127, 278] on img at bounding box center [129, 282] width 9 height 9
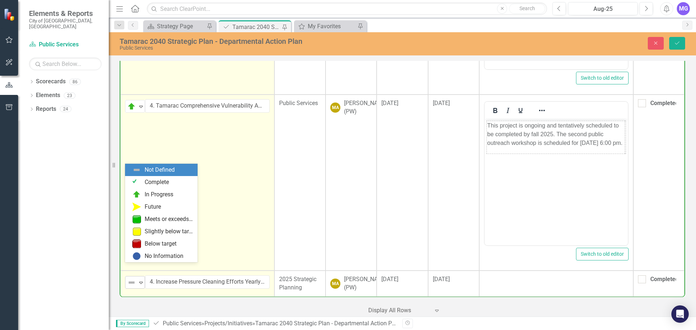
click at [127, 278] on div "Not Defined" at bounding box center [132, 283] width 11 height 10
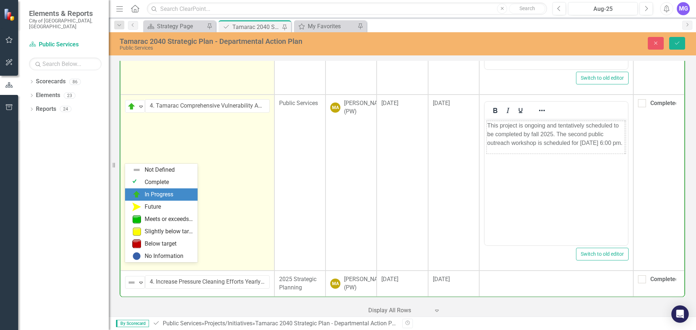
click at [144, 195] on div "In Progress" at bounding box center [162, 194] width 61 height 9
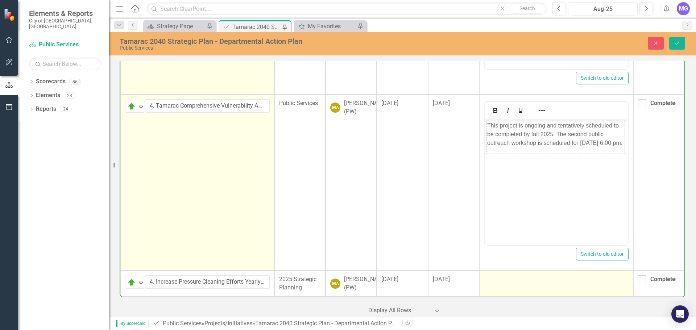
click at [538, 274] on td at bounding box center [556, 284] width 154 height 26
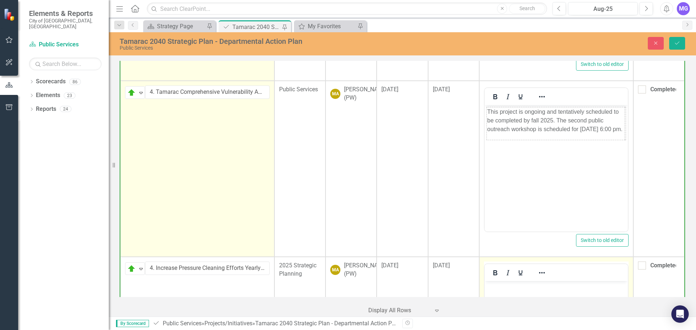
scroll to position [2714, 0]
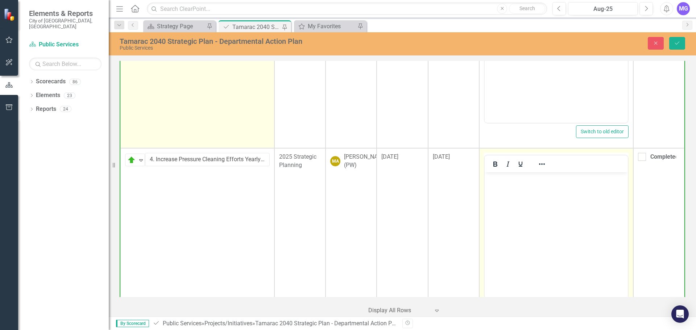
click at [520, 224] on body "Rich Text Area. Press ALT-0 for help." at bounding box center [555, 227] width 143 height 109
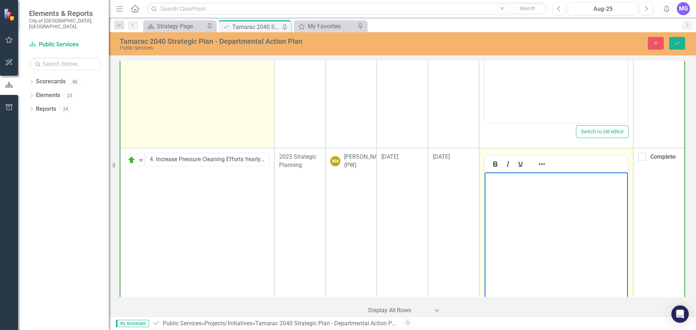
click at [554, 227] on body "Rich Text Area. Press ALT-0 for help." at bounding box center [555, 227] width 143 height 109
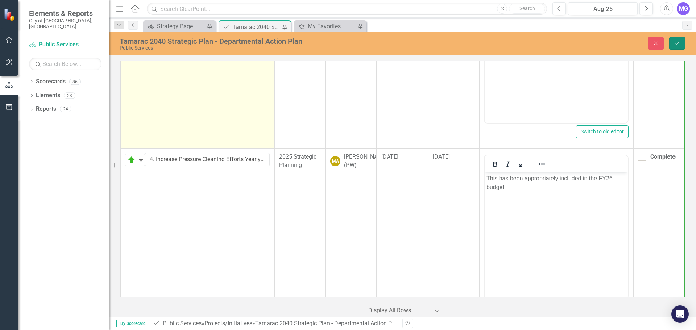
click at [679, 45] on icon "Save" at bounding box center [677, 43] width 7 height 5
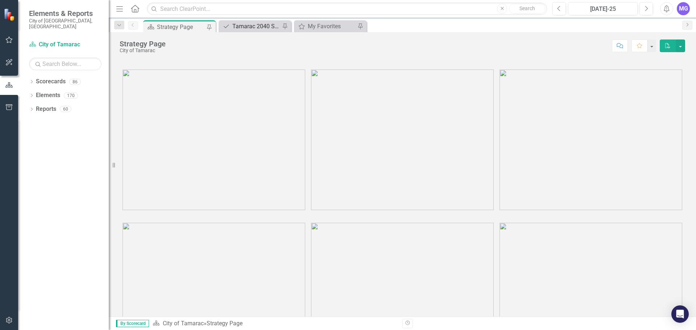
click at [274, 26] on div "Tamarac 2040 Strategic Plan - Departmental Action Plan" at bounding box center [256, 26] width 48 height 9
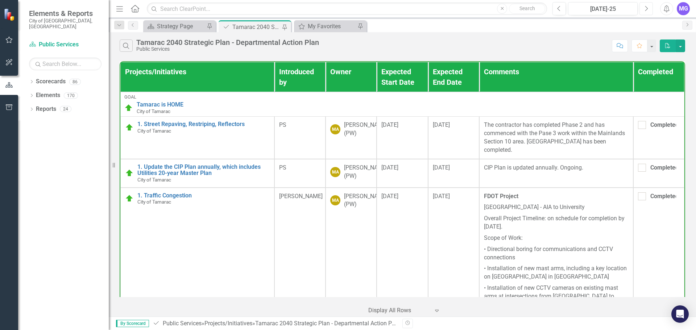
click at [646, 7] on icon "Next" at bounding box center [646, 8] width 4 height 7
